Goal: Task Accomplishment & Management: Complete application form

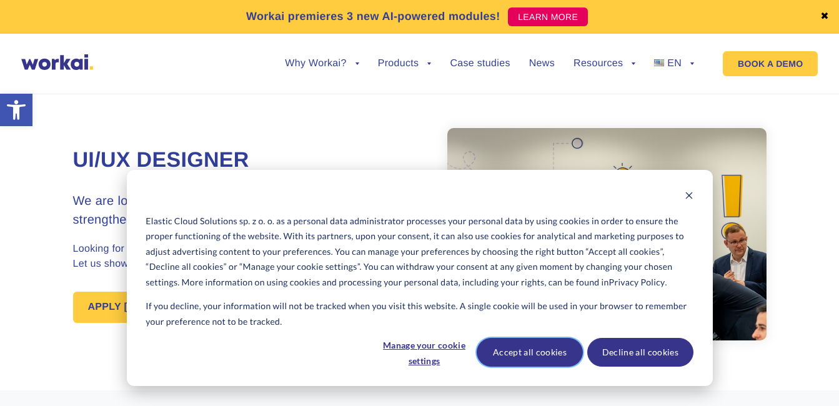
click at [533, 342] on button "Accept all cookies" at bounding box center [530, 352] width 106 height 29
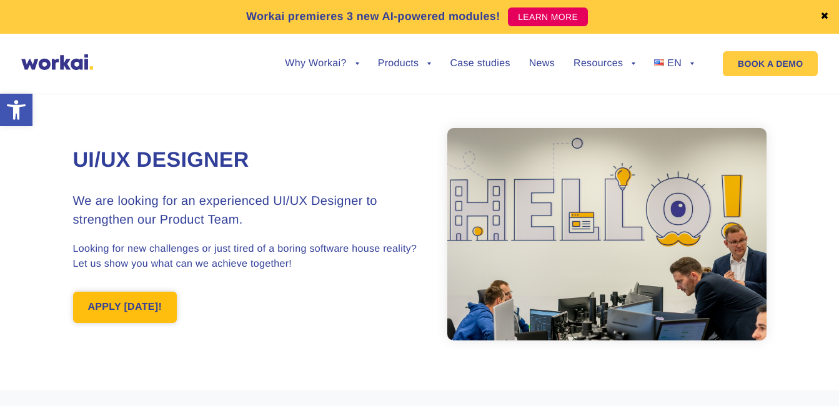
click at [132, 302] on link "APPLY [DATE]!" at bounding box center [125, 307] width 104 height 31
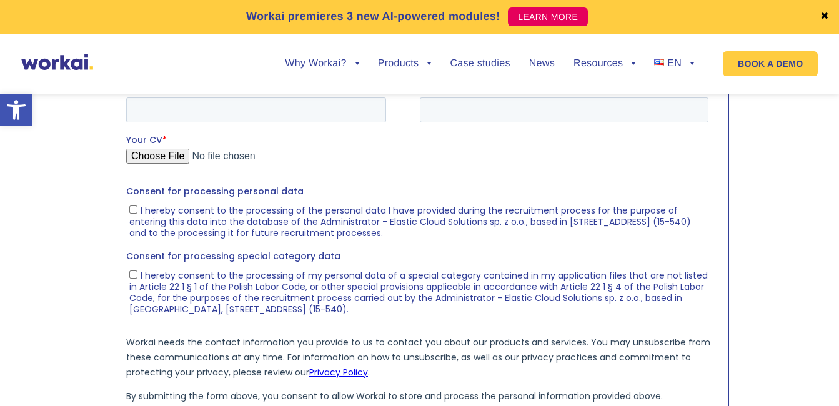
scroll to position [1351, 0]
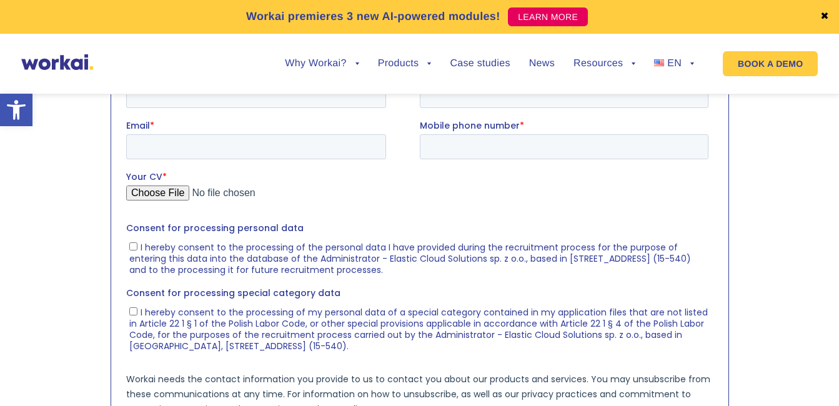
click at [211, 79] on label "First name *" at bounding box center [273, 73] width 294 height 12
click at [211, 82] on input "First name *" at bounding box center [256, 94] width 260 height 25
click at [226, 97] on input "First name *" at bounding box center [256, 94] width 260 height 25
type input "[PERSON_NAME]"
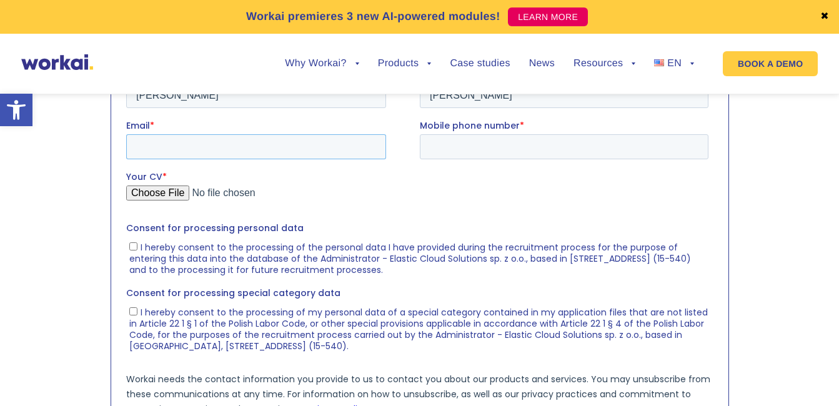
type input "[EMAIL_ADDRESS][DOMAIN_NAME]"
type input "03178923071"
drag, startPoint x: 512, startPoint y: 94, endPoint x: 397, endPoint y: 66, distance: 118.2
click html "First name * [PERSON_NAME] Last name * [PERSON_NAME] Email * [EMAIL_ADDRESS][DO…"
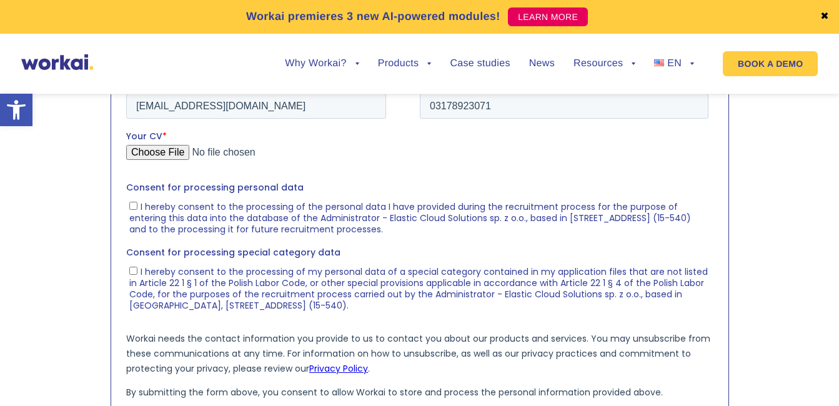
scroll to position [1414, 0]
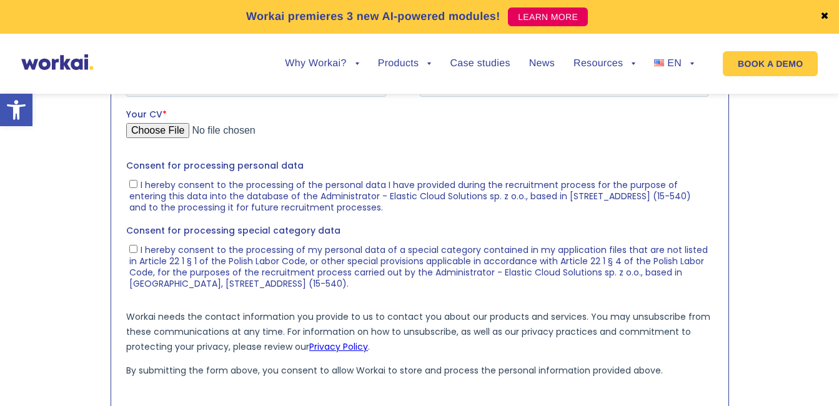
type input "Khan"
click at [192, 91] on input "[EMAIL_ADDRESS][DOMAIN_NAME]" at bounding box center [256, 83] width 260 height 25
click at [441, 84] on input "03178923071" at bounding box center [563, 83] width 289 height 25
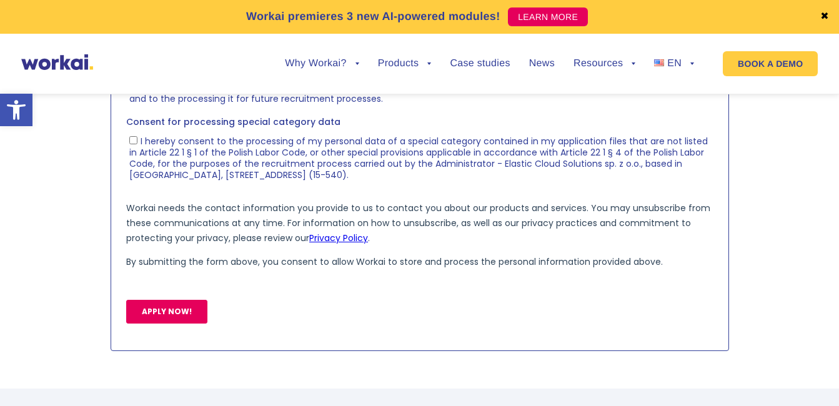
scroll to position [1539, 0]
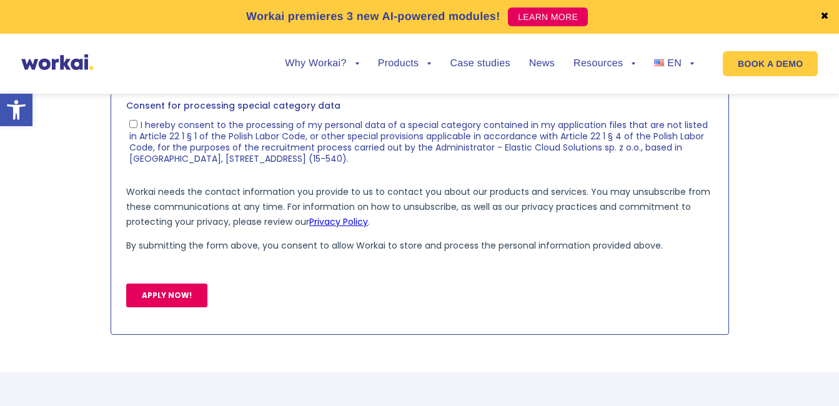
type input "[PHONE_NUMBER]"
click at [156, 3] on input "Your CV *" at bounding box center [417, 10] width 582 height 25
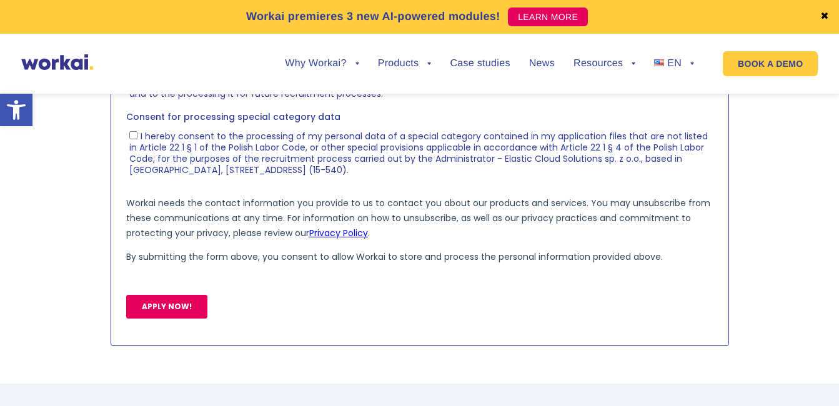
type input "C:\fakepath\[PERSON_NAME]-(UI,UX-&-Grahpic-Designer).pdf"
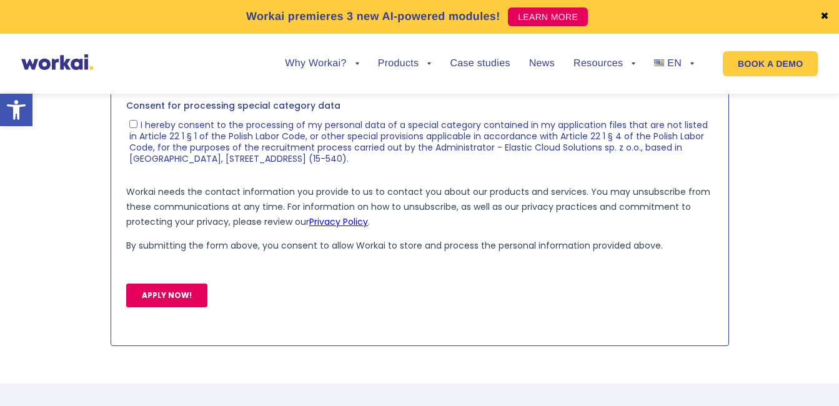
click at [135, 58] on input "I hereby consent to the processing of the personal data I have provided during …" at bounding box center [133, 59] width 8 height 8
checkbox input "true"
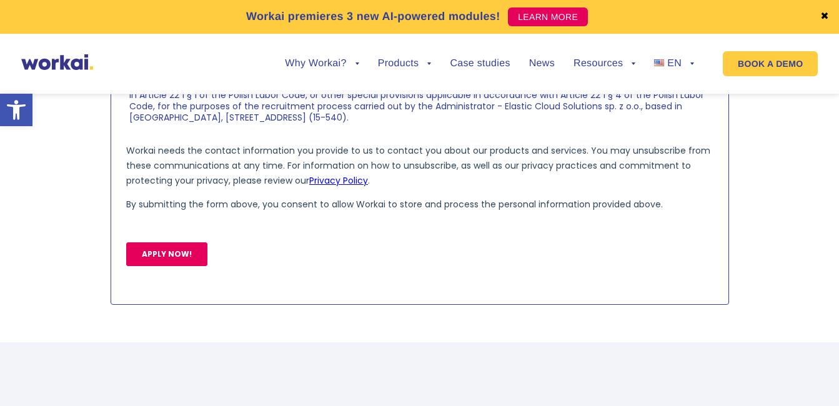
scroll to position [1601, 0]
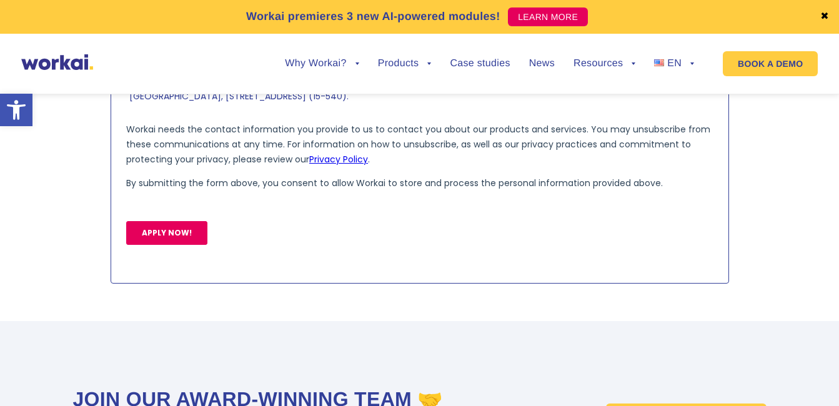
click at [127, 60] on ul "I hereby consent to the processing of my personal data of a special category co…" at bounding box center [417, 77] width 582 height 50
click at [131, 61] on input "I hereby consent to the processing of my personal data of a special category co…" at bounding box center [133, 61] width 8 height 8
checkbox input "true"
click at [159, 229] on input "APPLY NOW!" at bounding box center [166, 233] width 81 height 24
